Goal: Task Accomplishment & Management: Use online tool/utility

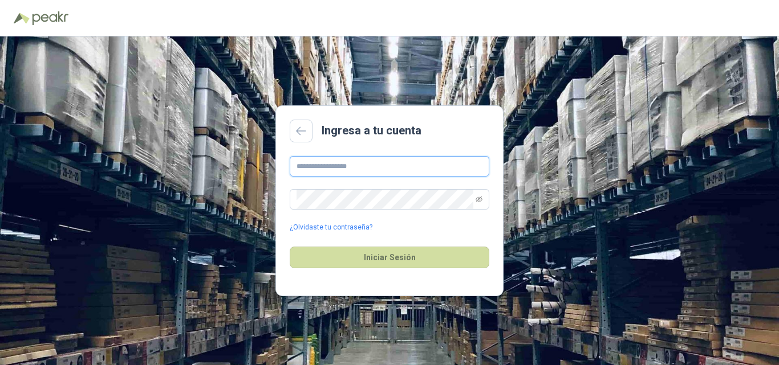
click at [334, 167] on input "text" at bounding box center [390, 166] width 200 height 21
type input "**********"
click at [290, 247] on button "Iniciar Sesión" at bounding box center [390, 258] width 200 height 22
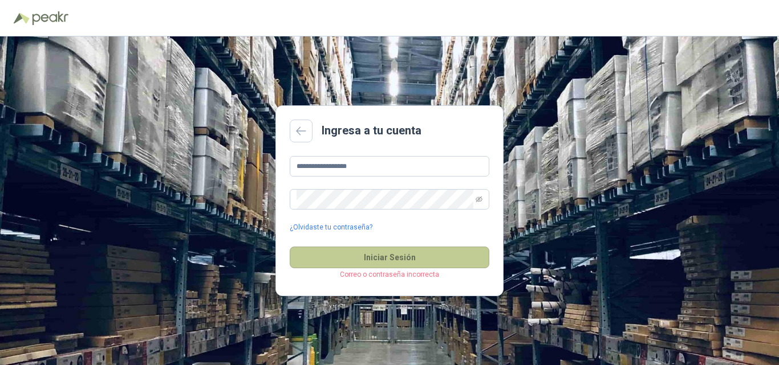
click at [410, 252] on button "Iniciar Sesión" at bounding box center [390, 258] width 200 height 22
click at [408, 258] on button "Iniciar Sesión" at bounding box center [390, 258] width 200 height 22
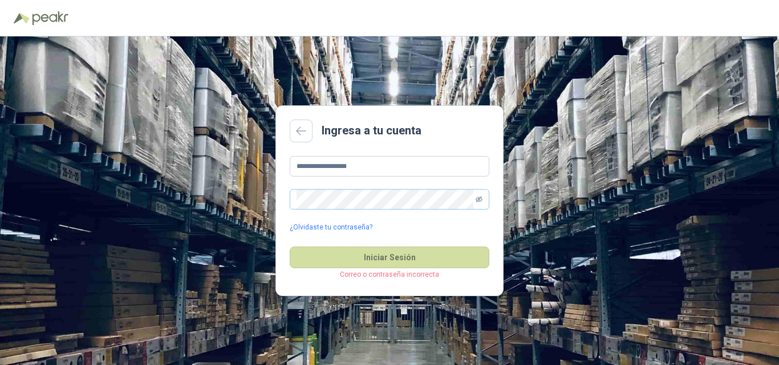
click at [477, 200] on icon "eye-invisible" at bounding box center [478, 200] width 7 height 6
click at [290, 247] on button "Iniciar Sesión" at bounding box center [390, 258] width 200 height 22
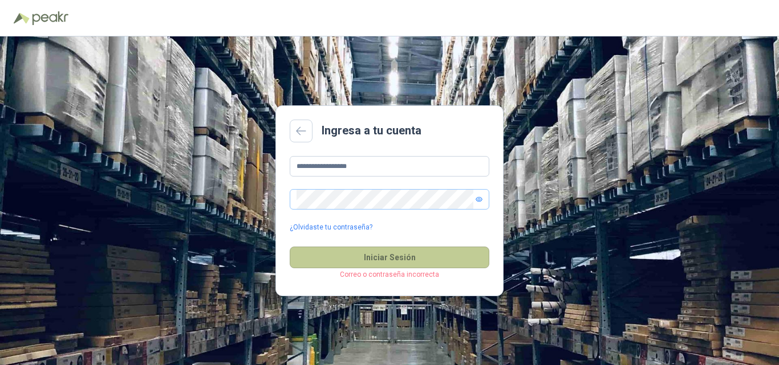
click at [391, 258] on button "Iniciar Sesión" at bounding box center [390, 258] width 200 height 22
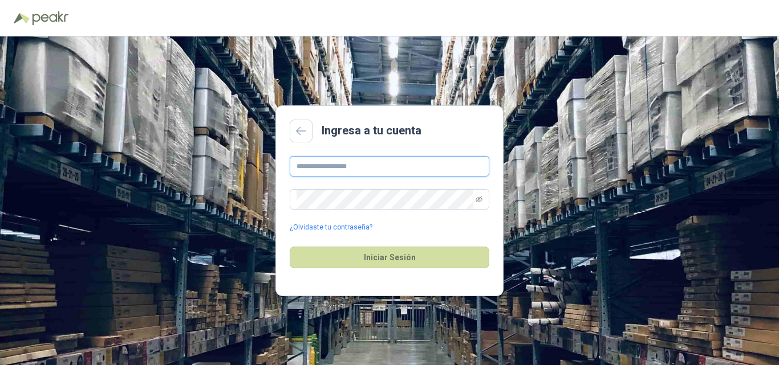
click at [344, 166] on input "text" at bounding box center [390, 166] width 200 height 21
type input "**********"
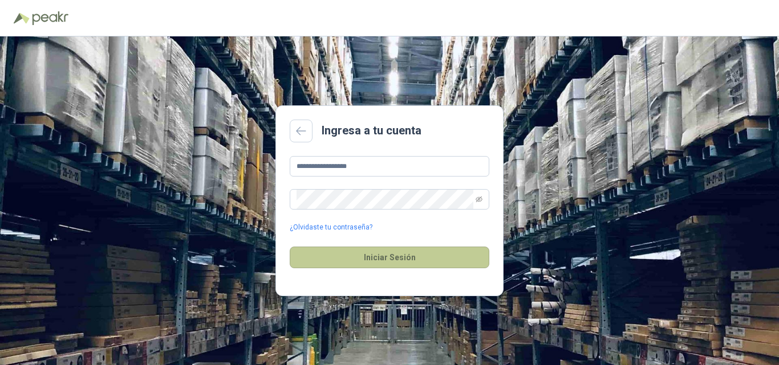
click at [356, 253] on button "Iniciar Sesión" at bounding box center [390, 258] width 200 height 22
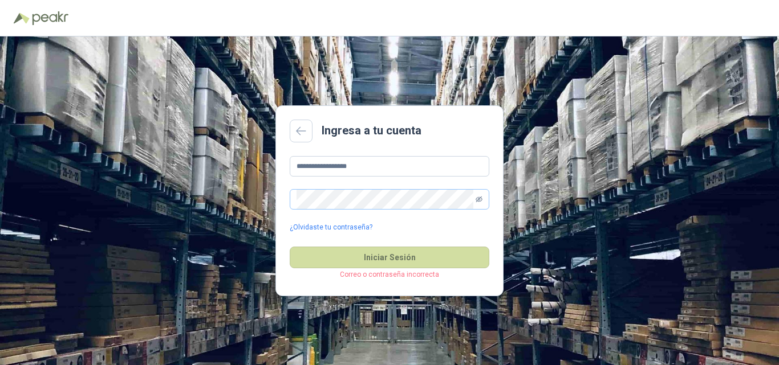
click at [478, 200] on icon "eye-invisible" at bounding box center [478, 200] width 7 height 6
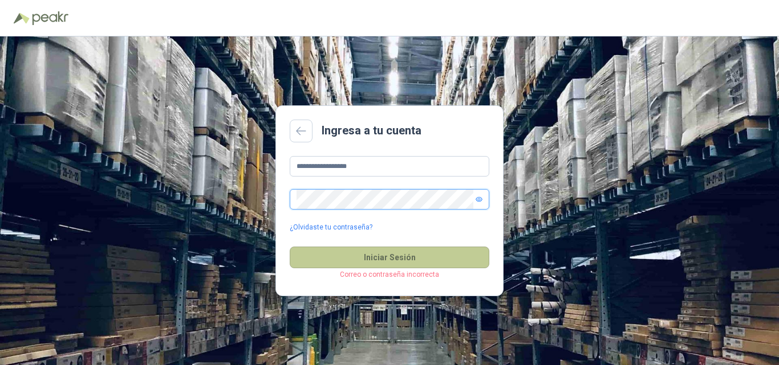
click at [290, 247] on button "Iniciar Sesión" at bounding box center [390, 258] width 200 height 22
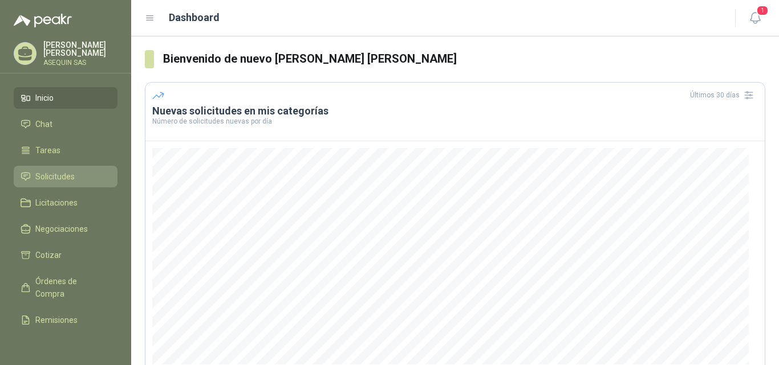
click at [50, 177] on span "Solicitudes" at bounding box center [54, 176] width 39 height 13
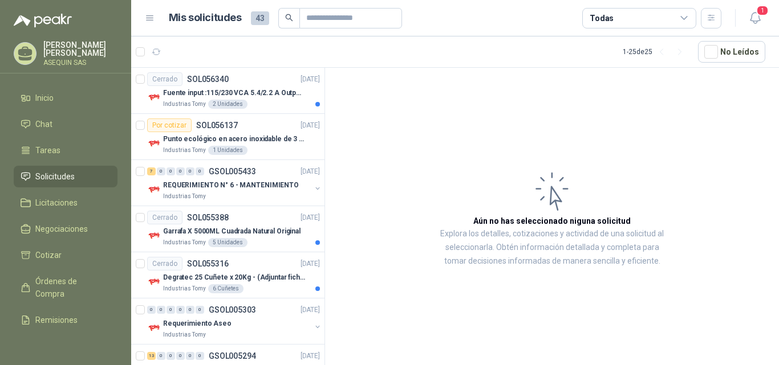
scroll to position [973, 0]
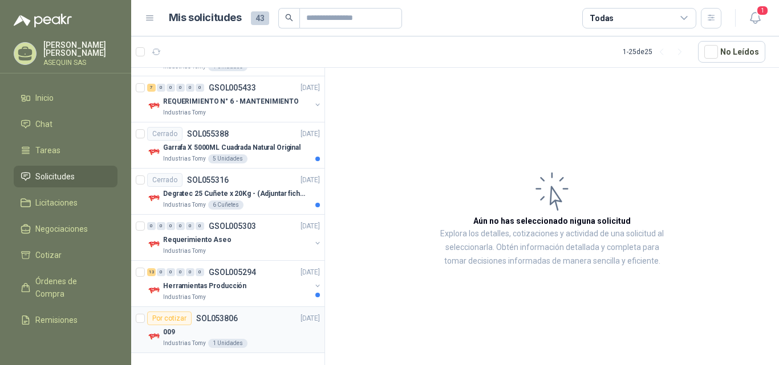
click at [166, 317] on div "Por cotizar" at bounding box center [169, 319] width 44 height 14
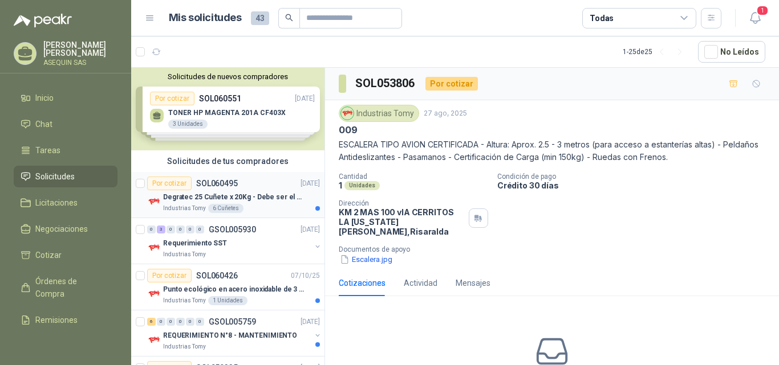
click at [166, 183] on div "Por cotizar" at bounding box center [169, 184] width 44 height 14
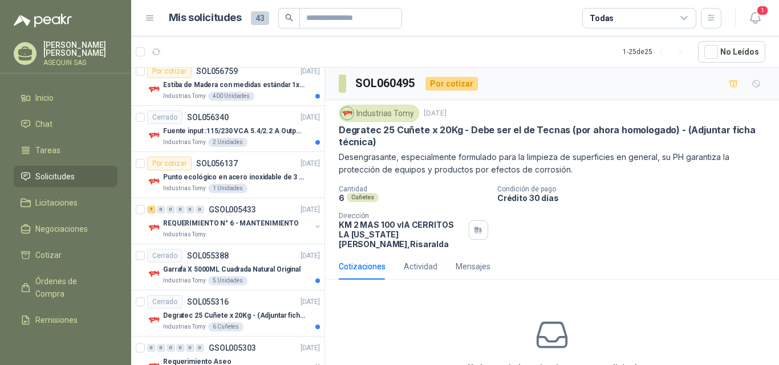
scroll to position [973, 0]
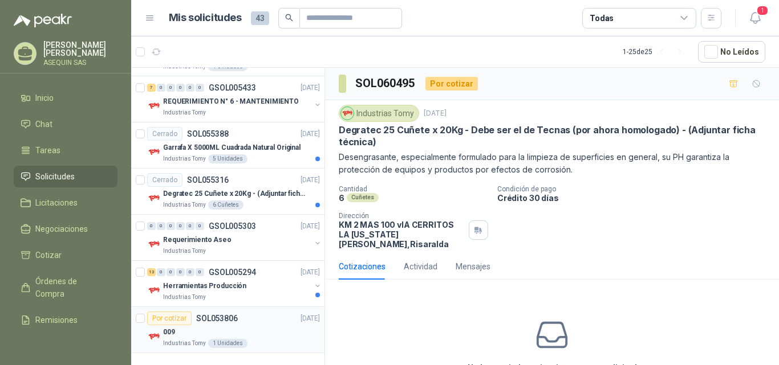
click at [170, 318] on div "Por cotizar" at bounding box center [169, 319] width 44 height 14
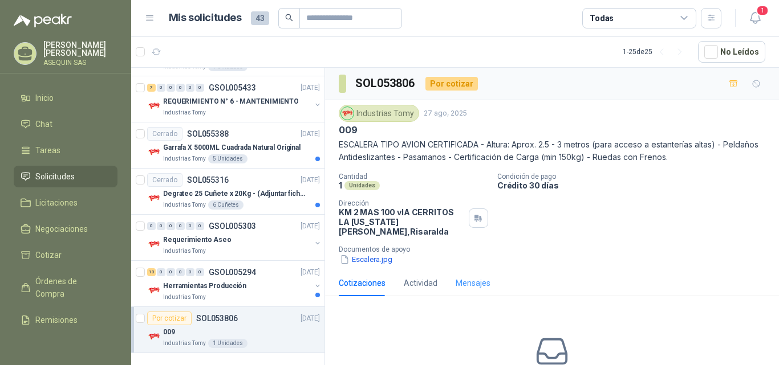
scroll to position [57, 0]
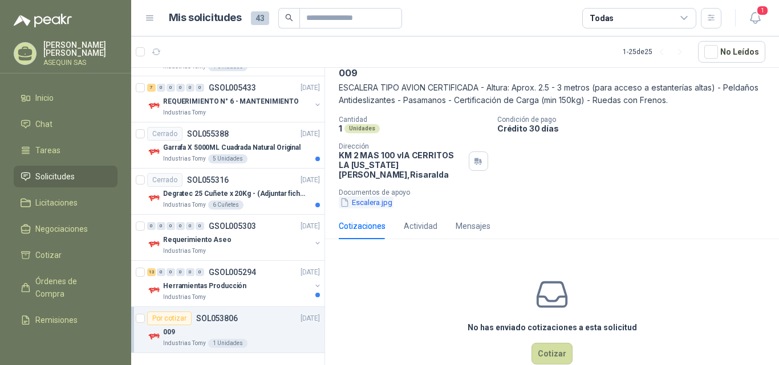
click at [370, 197] on button "Escalera.jpg" at bounding box center [366, 203] width 55 height 12
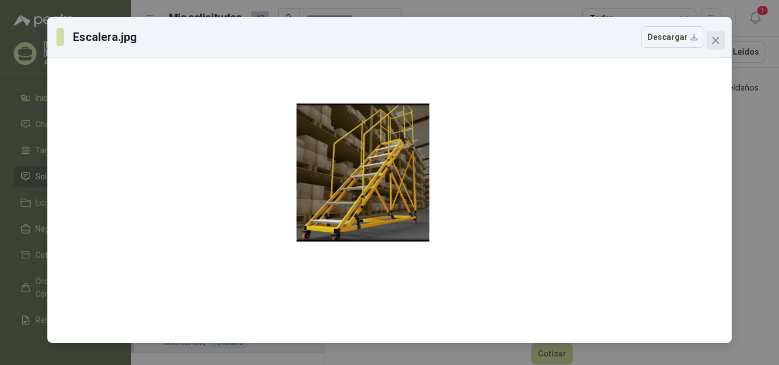
click at [711, 39] on icon "close" at bounding box center [715, 40] width 9 height 9
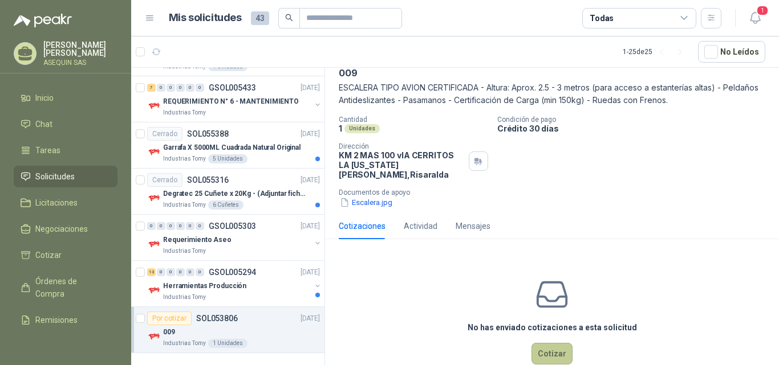
click at [536, 344] on button "Cotizar" at bounding box center [551, 354] width 41 height 22
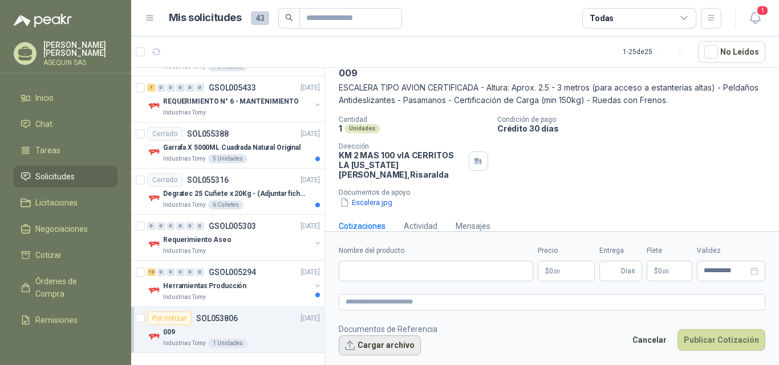
click at [382, 346] on button "Cargar archivo" at bounding box center [380, 346] width 82 height 21
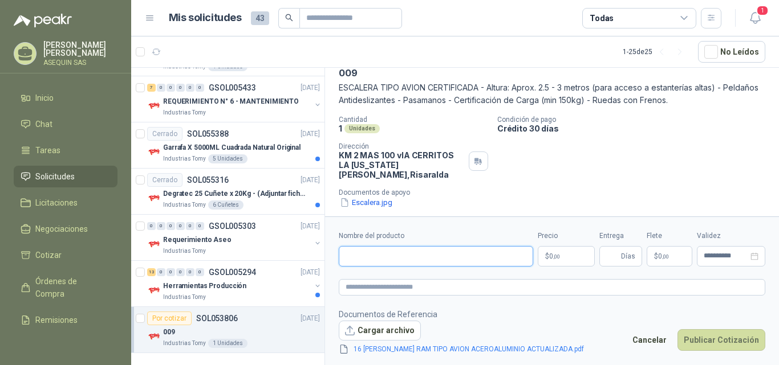
click at [373, 261] on input "Nombre del producto" at bounding box center [436, 256] width 194 height 21
type input "**********"
